Goal: Find specific page/section: Find specific page/section

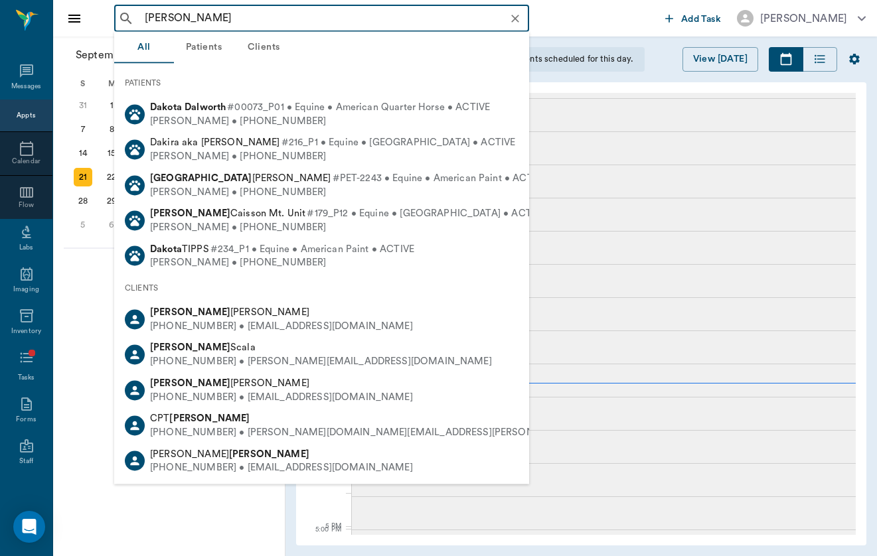
scroll to position [1165, 0]
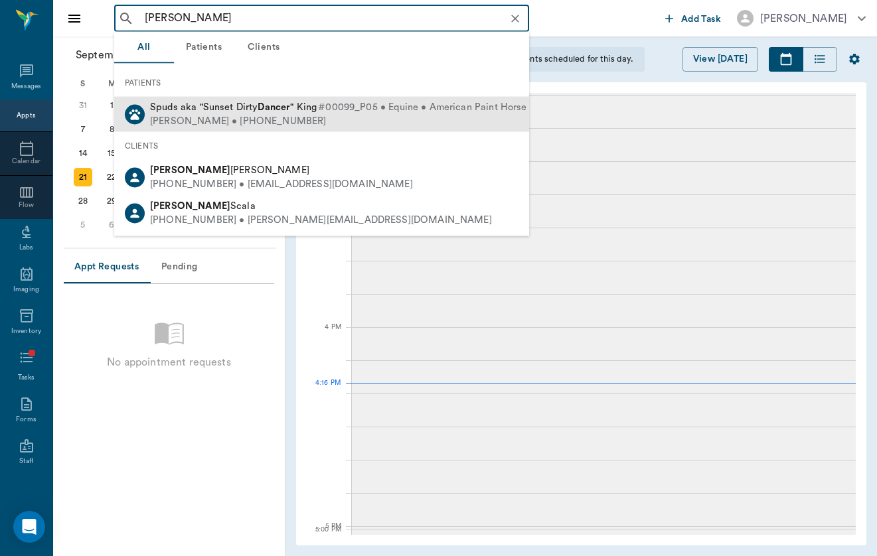
click at [248, 114] on div "Spuds aka "Sunset Dirty Dancer " King #00099_P05 • Equine • American Paint Hors…" at bounding box center [361, 108] width 422 height 14
type input "[PERSON_NAME]"
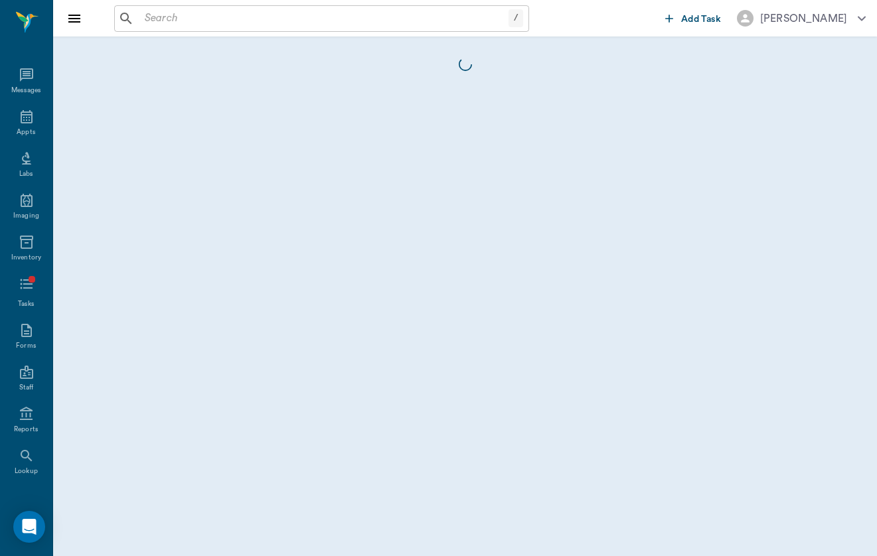
click at [220, 9] on input "text" at bounding box center [323, 18] width 369 height 19
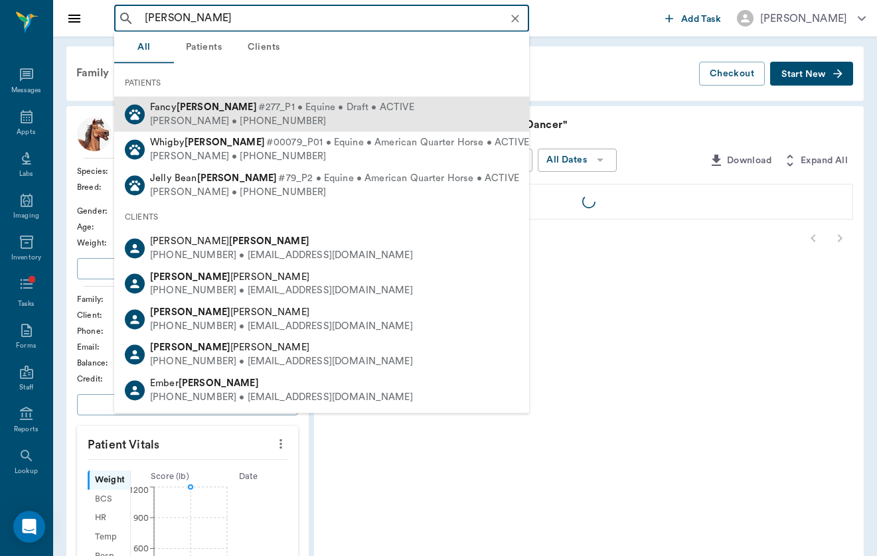
click at [258, 118] on div "[PERSON_NAME] • [PHONE_NUMBER]" at bounding box center [282, 121] width 264 height 14
type input "[PERSON_NAME]"
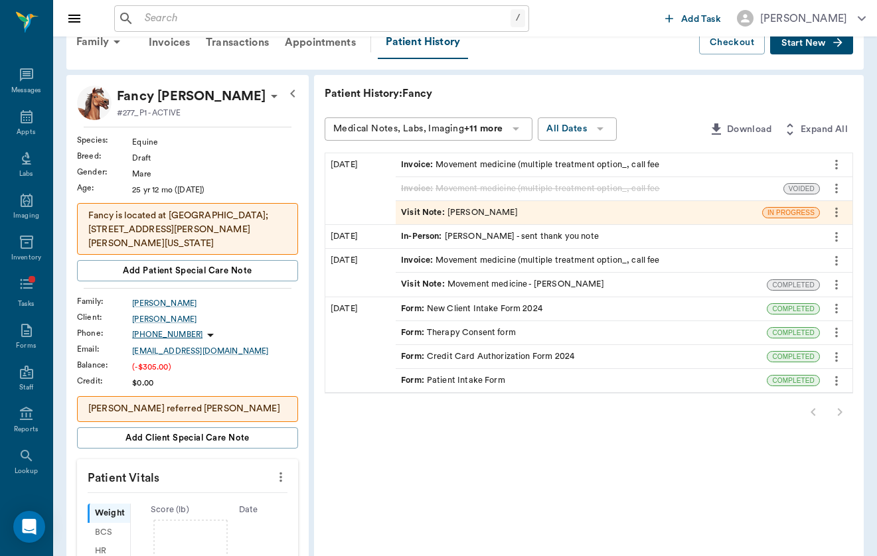
scroll to position [31, 0]
click at [266, 61] on div "Family Invoices Transactions Appointments Patient History Checkout Start New" at bounding box center [464, 42] width 797 height 54
click at [266, 45] on div "Transactions" at bounding box center [237, 43] width 79 height 32
